Goal: Information Seeking & Learning: Learn about a topic

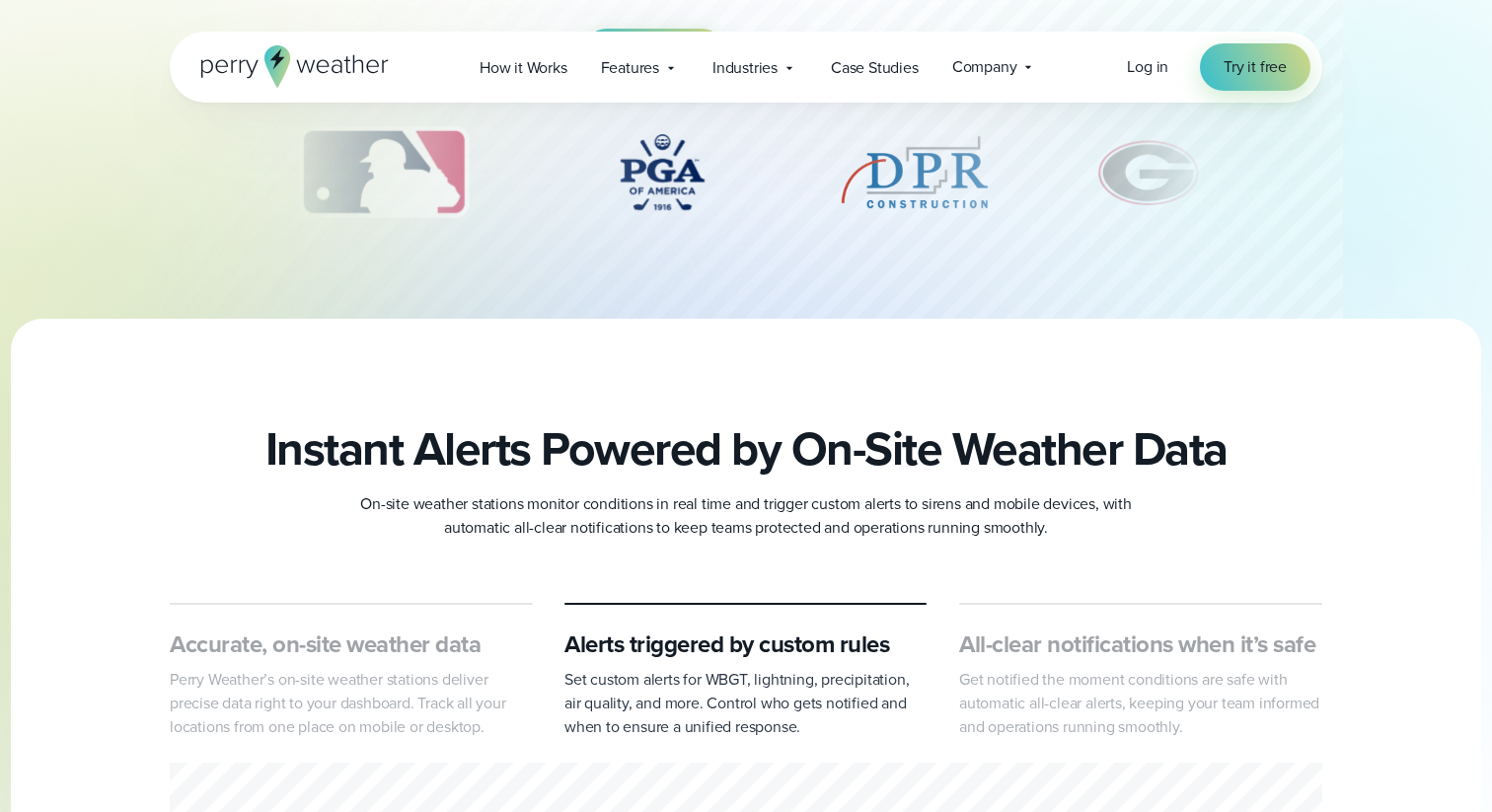
scroll to position [88, 0]
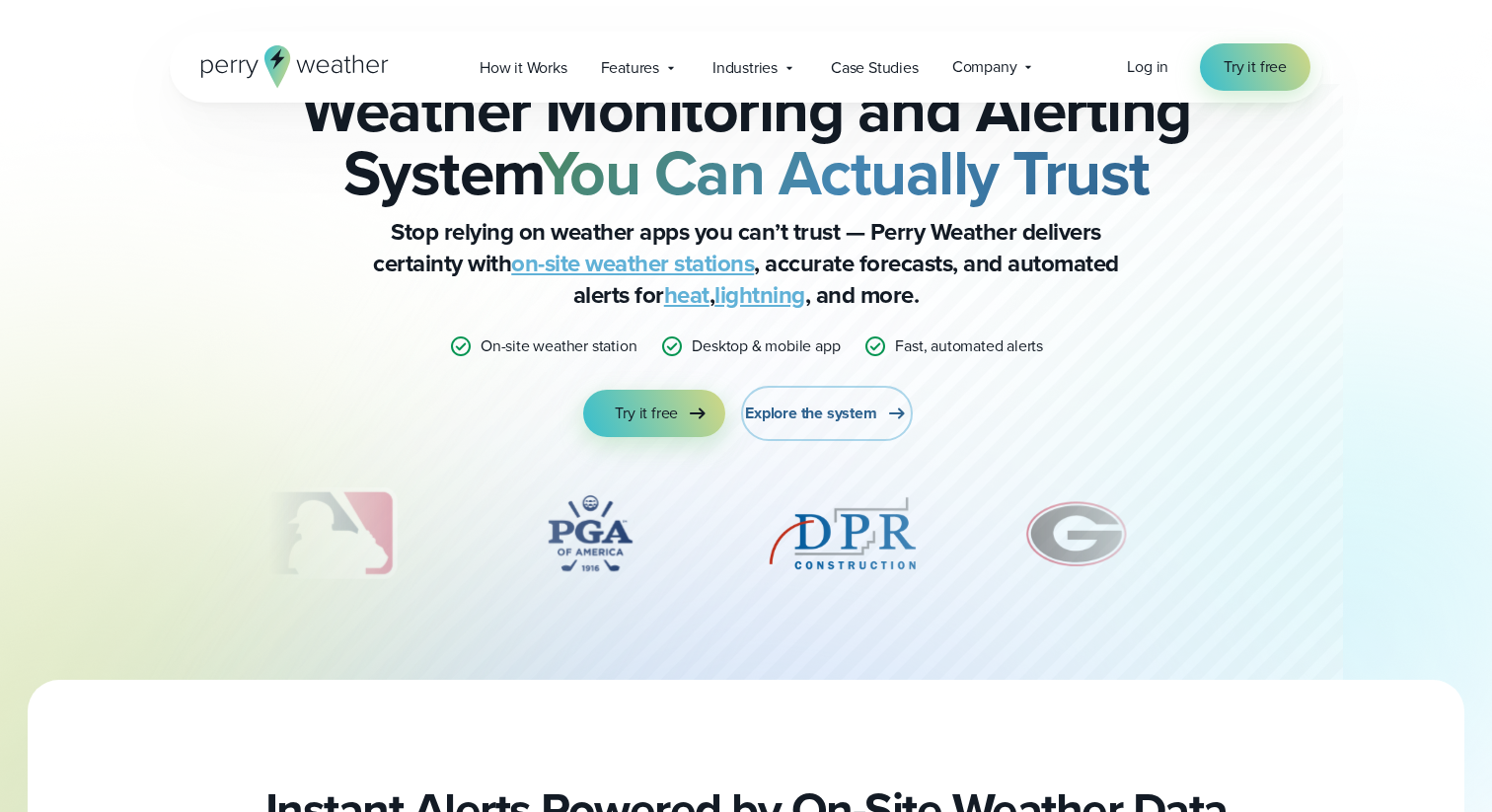
click at [828, 405] on span "Explore the system" at bounding box center [810, 413] width 131 height 24
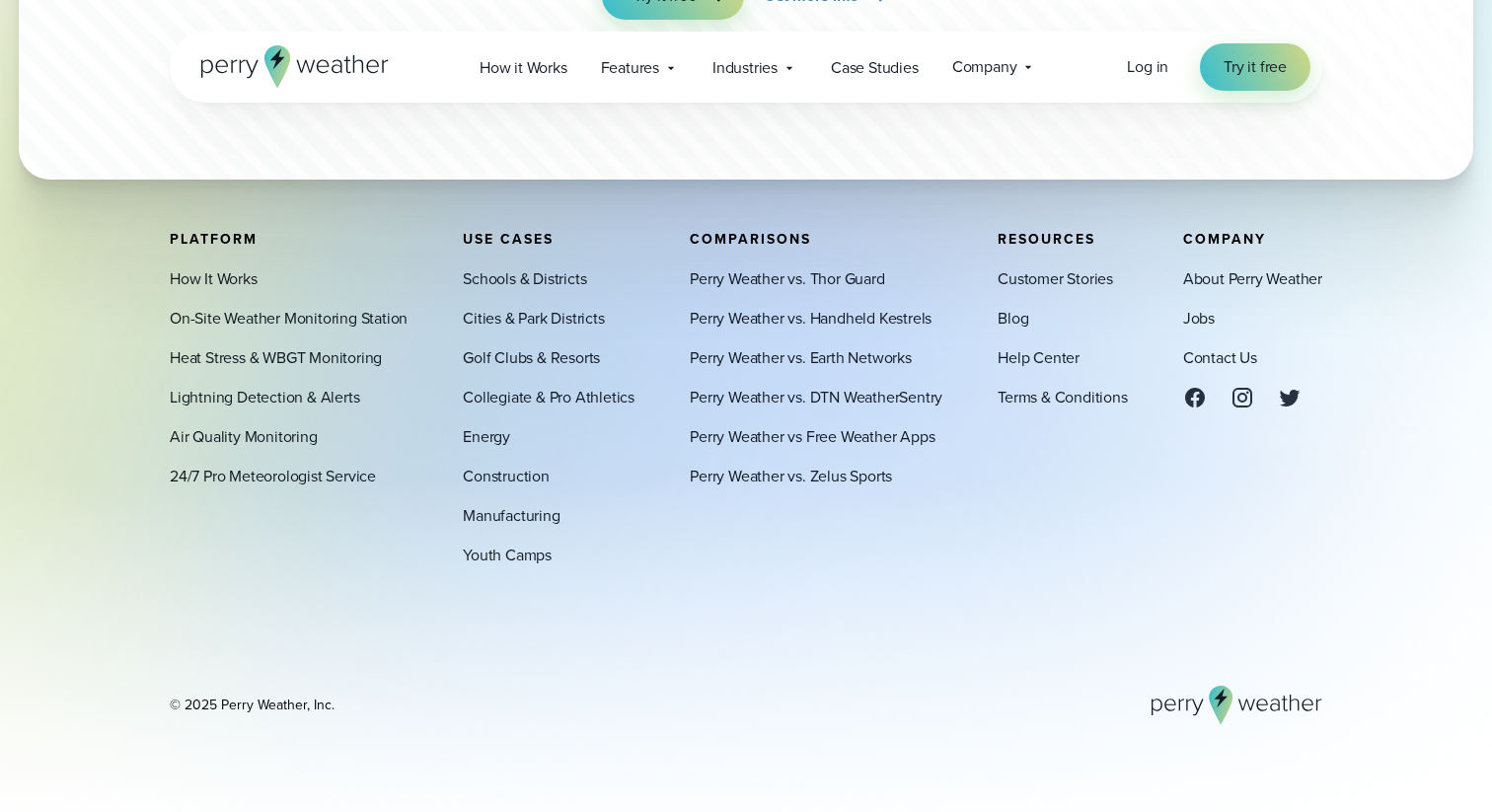
scroll to position [7016, 0]
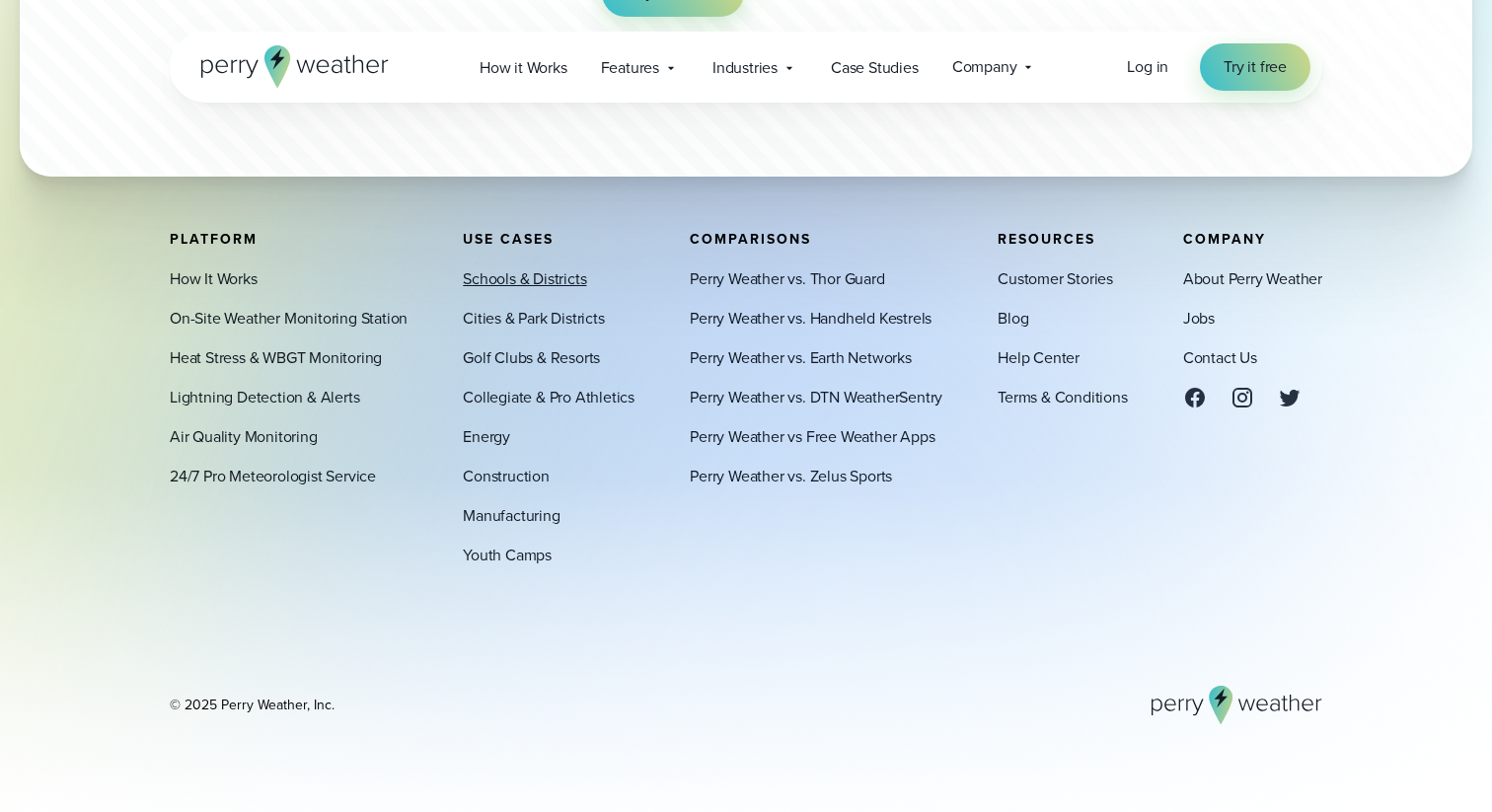
click at [578, 283] on link "Schools & Districts" at bounding box center [525, 280] width 123 height 24
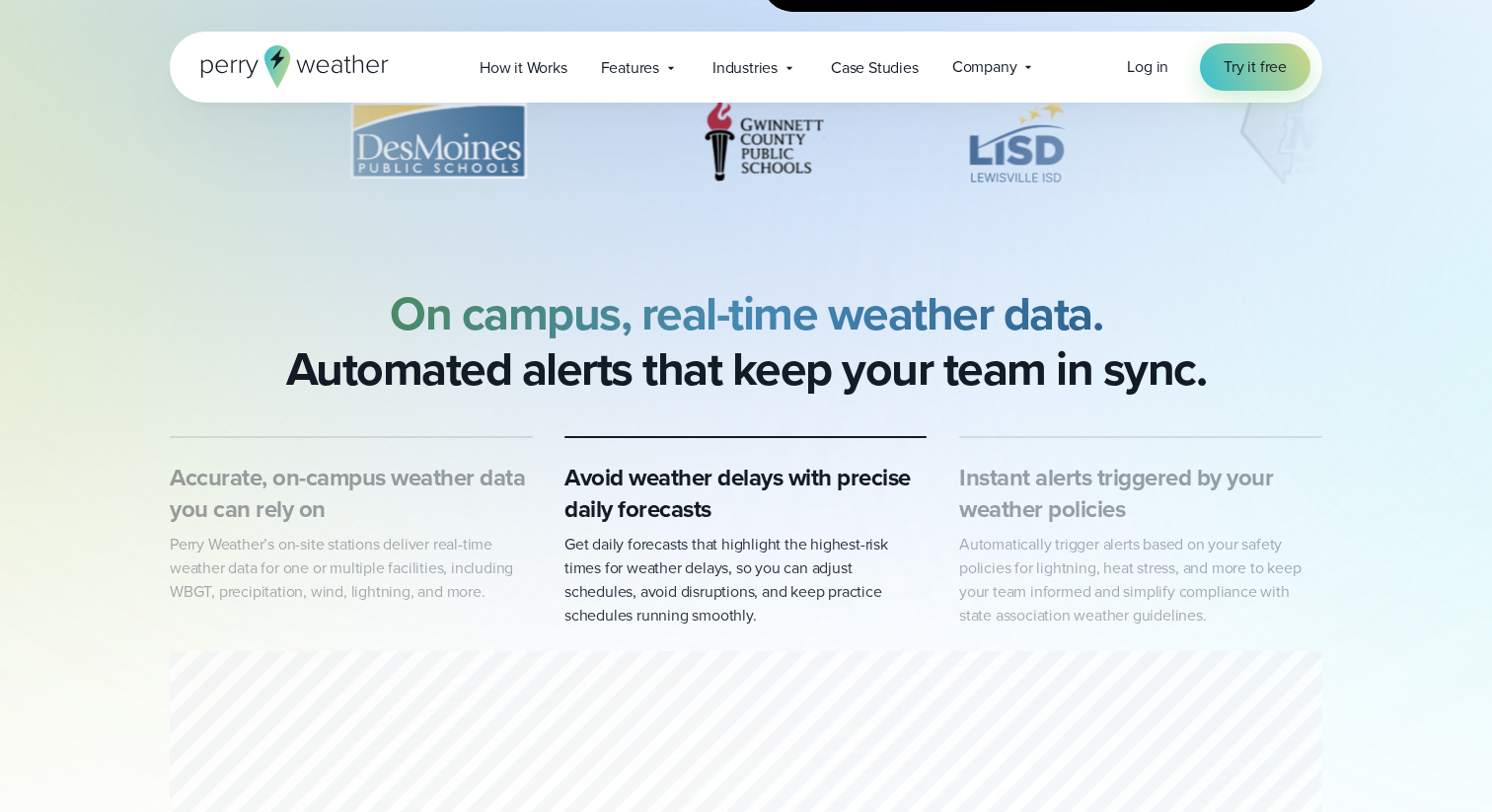
scroll to position [721, 0]
